Goal: Obtain resource: Download file/media

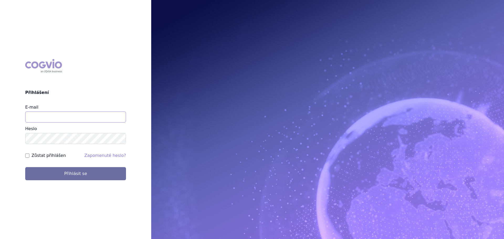
click at [39, 115] on input "E-mail" at bounding box center [75, 117] width 101 height 11
type input "jana.nova@drmax.eu"
click at [25, 167] on button "Přihlásit se" at bounding box center [75, 173] width 101 height 13
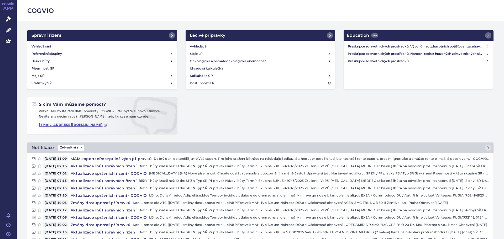
drag, startPoint x: 223, startPoint y: 109, endPoint x: 220, endPoint y: 124, distance: 15.4
click at [223, 109] on div "Správní řízení Vyhledávání Referenční skupiny Běžící lhůty Písemnosti SŘ Moje S…" at bounding box center [260, 86] width 475 height 112
click at [5, 23] on link "Správní řízení" at bounding box center [8, 19] width 17 height 11
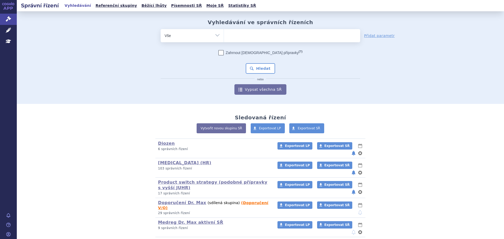
click at [240, 36] on ul at bounding box center [292, 34] width 136 height 11
click at [224, 36] on select at bounding box center [224, 35] width 0 height 13
click at [203, 39] on select "Vše Spisová značka Typ SŘ Přípravek/SUKL kód Účastník/Držitel" at bounding box center [192, 35] width 63 height 12
click at [303, 32] on ul at bounding box center [292, 34] width 136 height 11
click at [224, 32] on select at bounding box center [224, 35] width 0 height 13
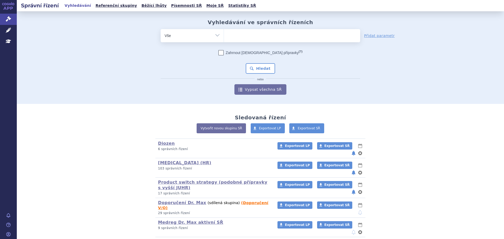
click at [221, 36] on select "Vše Spisová značka Typ SŘ Přípravek/SUKL kód Účastník/Držitel" at bounding box center [192, 35] width 63 height 12
click at [195, 43] on form "odstranit Vše Spisová značka Typ SŘ (?) Hledat" at bounding box center [261, 62] width 200 height 66
click at [198, 32] on select "Vše Spisová značka Typ SŘ Přípravek/SUKL kód Účastník/Držitel" at bounding box center [192, 35] width 63 height 12
select select "filter-atc-group"
click at [161, 29] on select "Vše Spisová značka Typ SŘ Přípravek/SUKL kód Účastník/Držitel" at bounding box center [192, 35] width 63 height 12
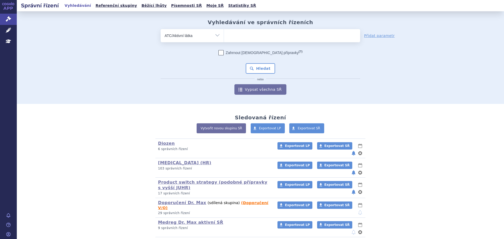
click at [250, 34] on ul at bounding box center [292, 34] width 136 height 11
click at [224, 34] on select at bounding box center [224, 35] width 0 height 13
paste input "G04CA02"
type input "G04CA02"
select select "G04CA02"
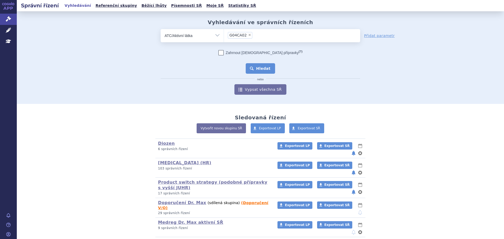
click at [255, 69] on button "Hledat" at bounding box center [261, 68] width 30 height 11
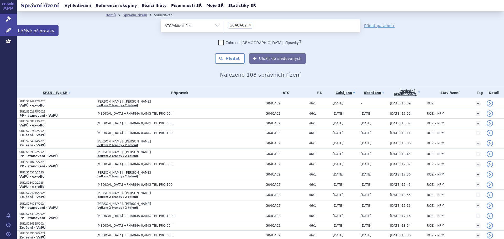
click at [4, 25] on link "Léčivé přípravky" at bounding box center [8, 30] width 17 height 11
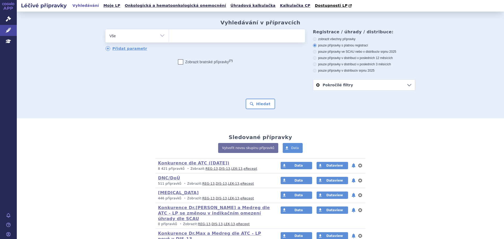
click at [144, 36] on select "Vše Přípravek/SUKL kód MAH VPOIS ATC/Aktivní látka Léková forma Síla" at bounding box center [137, 35] width 63 height 12
select select "filter-atc-group"
click at [106, 30] on select "Vše Přípravek/SUKL kód MAH VPOIS ATC/Aktivní látka Léková forma Síla" at bounding box center [137, 35] width 63 height 12
click at [211, 37] on ul at bounding box center [237, 34] width 136 height 11
click at [169, 37] on select at bounding box center [169, 35] width 0 height 13
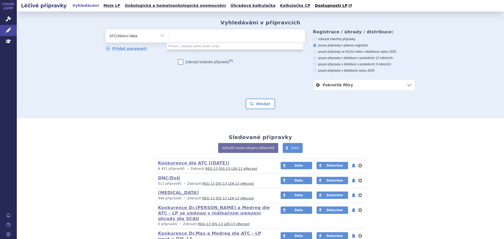
paste input "G04CA02"
type input "G04CA02"
select select "G04CA02"
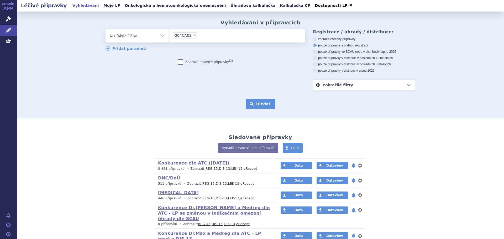
click at [266, 102] on button "Hledat" at bounding box center [261, 104] width 30 height 11
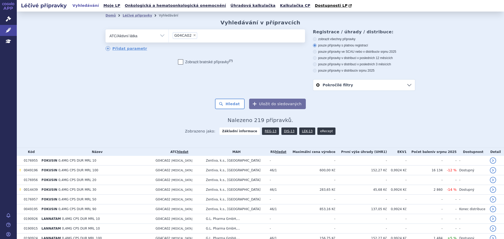
click at [321, 132] on link "eRecept" at bounding box center [326, 131] width 18 height 7
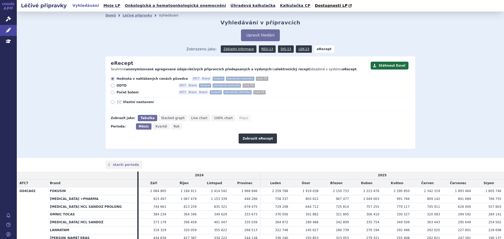
click at [130, 93] on span "Počet balení" at bounding box center [146, 92] width 58 height 4
click at [115, 93] on input "Počet balení ATC7 Brand Balení Vydané standardní jednotka Celá ČR" at bounding box center [112, 92] width 3 height 3
radio input "true"
click at [137, 106] on div "Hodnota v nahlášených cenách původce ATC7 Brand Vydané standardní jednotka Celá…" at bounding box center [258, 94] width 305 height 34
click at [137, 103] on span "Vlastní nastavení" at bounding box center [152, 102] width 58 height 4
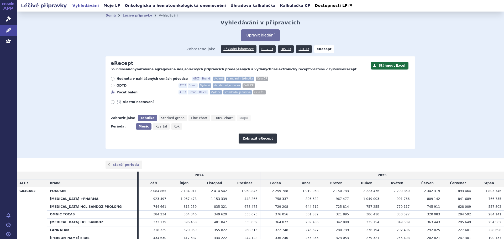
click at [115, 103] on input "Vlastní nastavení" at bounding box center [112, 102] width 3 height 3
radio input "true"
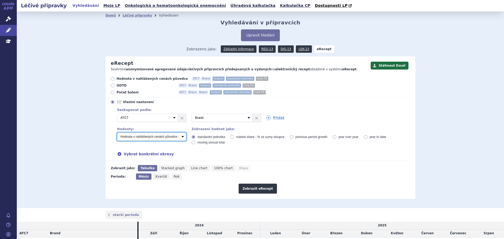
click at [182, 138] on select "Počet balení - vydané Hodnota v nahlášených cenách původce - vydané [DIS-13] Ho…" at bounding box center [151, 137] width 69 height 8
select select "predepsanePackages"
click at [117, 133] on select "Počet balení - vydané Hodnota v nahlášených cenách původce - vydané [DIS-13] Ho…" at bounding box center [151, 137] width 69 height 8
click at [270, 117] on link "Přidat" at bounding box center [275, 118] width 18 height 5
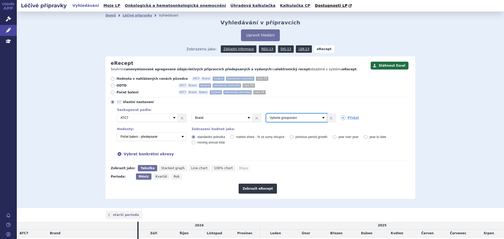
click at [292, 117] on select "Vyberte groupování ATC3 ATC5 ATC7 Brand Balení Síla Forma SÚKL kód MAH VPOIS Re…" at bounding box center [296, 118] width 61 height 8
select select "package"
click at [266, 114] on select "Vyberte groupování ATC3 ATC5 ATC7 Brand Balení Síla Forma SÚKL kód MAH VPOIS Re…" at bounding box center [296, 118] width 61 height 8
click at [174, 178] on span "Rok" at bounding box center [177, 177] width 6 height 4
click at [173, 177] on input "Rok" at bounding box center [172, 175] width 3 height 3
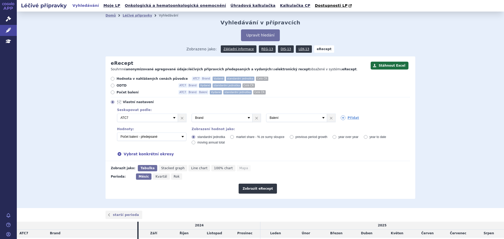
radio input "true"
click at [247, 189] on button "Zobrazit eRecept" at bounding box center [258, 189] width 38 height 10
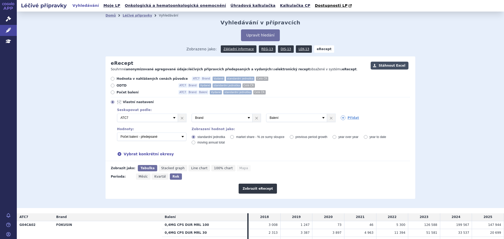
click at [389, 67] on button "Stáhnout Excel" at bounding box center [390, 66] width 38 height 8
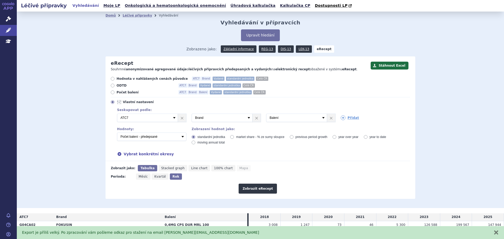
drag, startPoint x: 468, startPoint y: 118, endPoint x: 387, endPoint y: 133, distance: 82.1
click at [468, 118] on div "Domů Léčivé přípravky Vyhledávání Vyhledávání v přípravcích Upravit hledání ods…" at bounding box center [260, 110] width 487 height 197
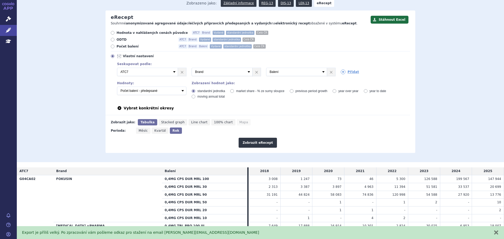
scroll to position [158, 0]
